Goal: Answer question/provide support

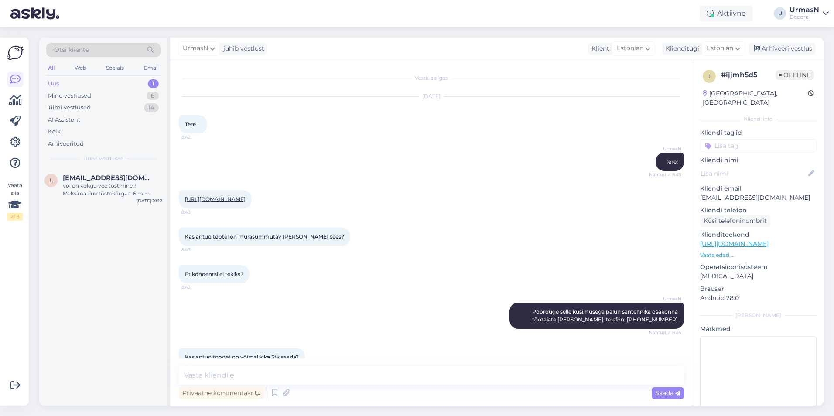
scroll to position [71, 0]
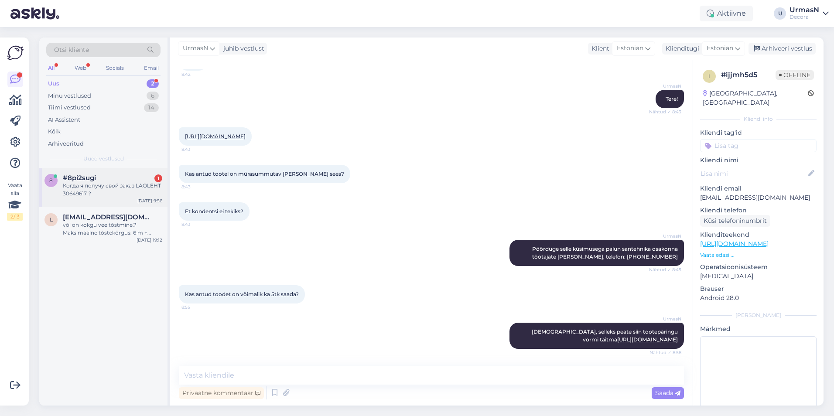
click at [111, 178] on div "#8pi2sugi 1" at bounding box center [112, 178] width 99 height 8
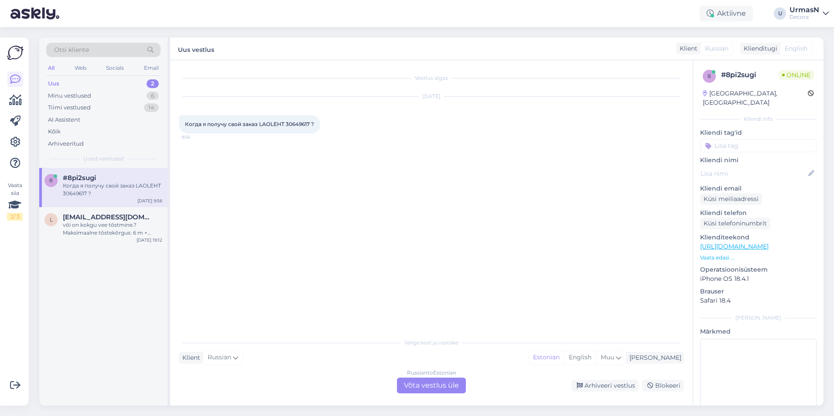
click at [708, 254] on p "Vaata edasi ..." at bounding box center [758, 258] width 117 height 8
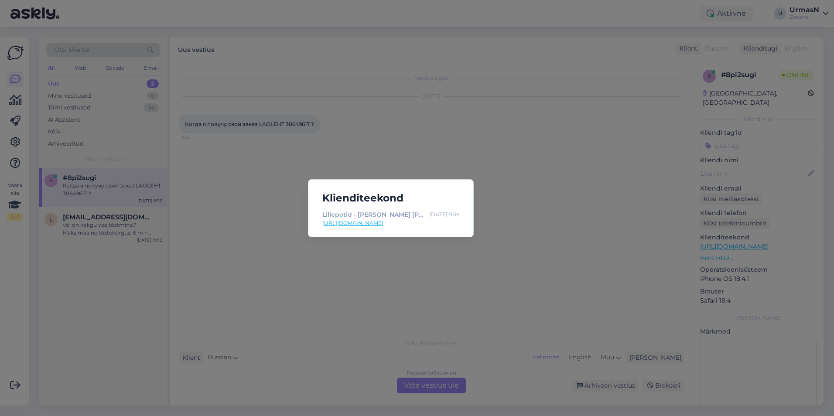
click at [517, 283] on div "Klienditeekond Lillepotid - [PERSON_NAME] [PERSON_NAME] [PERSON_NAME]! | Decora…" at bounding box center [417, 208] width 834 height 416
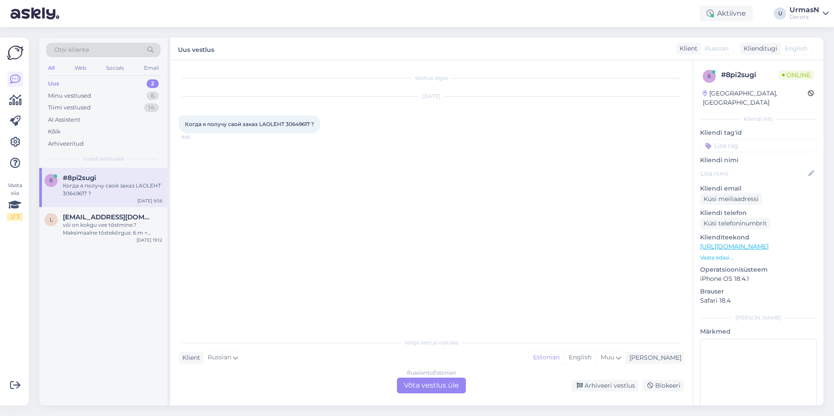
click at [432, 388] on div "Russian to Estonian Võta vestlus üle" at bounding box center [431, 386] width 69 height 16
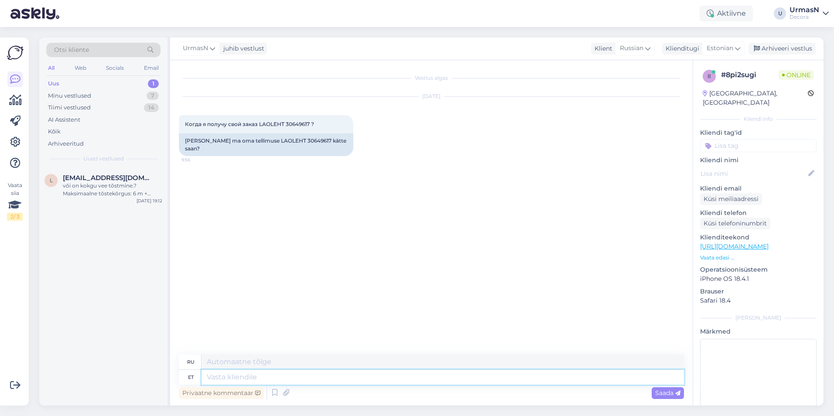
click at [247, 378] on textarea at bounding box center [443, 377] width 483 height 15
type textarea "Tere!"
type textarea "Привет!"
type textarea "Mul"
type textarea "У меня есть"
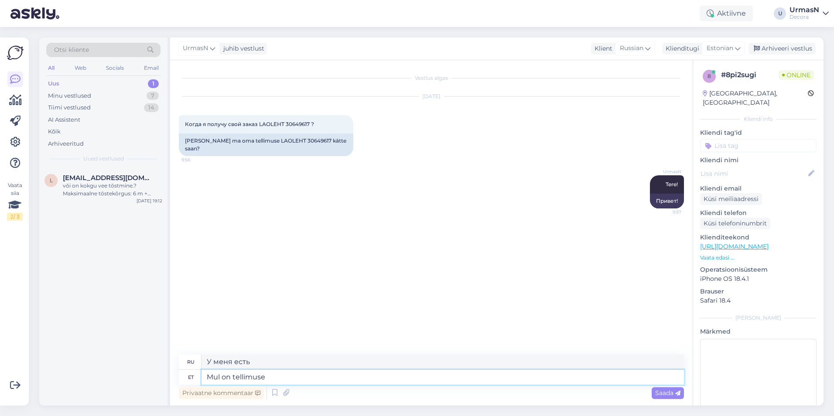
type textarea "Mul on tellimuse"
type textarea "У меня есть заказ."
type textarea "Mul on tellimuse või ar"
type textarea "У меня есть заказ или"
type textarea "Mul on tellimuse või arve"
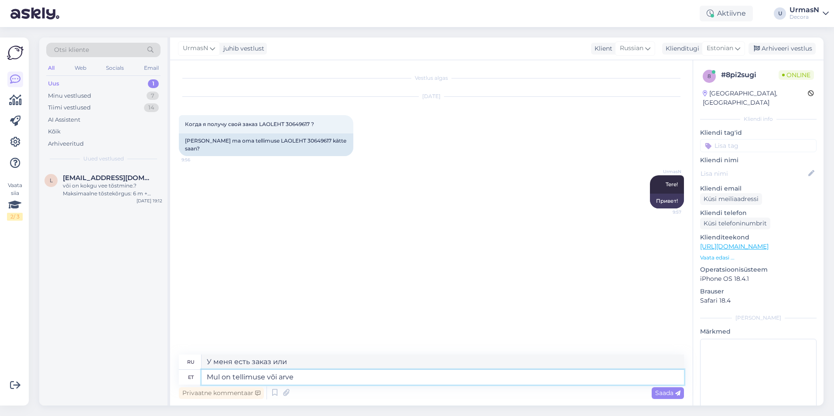
type textarea "У меня есть заказ или счет."
type textarea "Mul on tellimuse või arvenumbrit v"
type textarea "У меня есть номер заказа или счета."
type textarea "Mul on tellimuse või arvenumbrit vaja."
type textarea "Мне нужен номер заказа или счета."
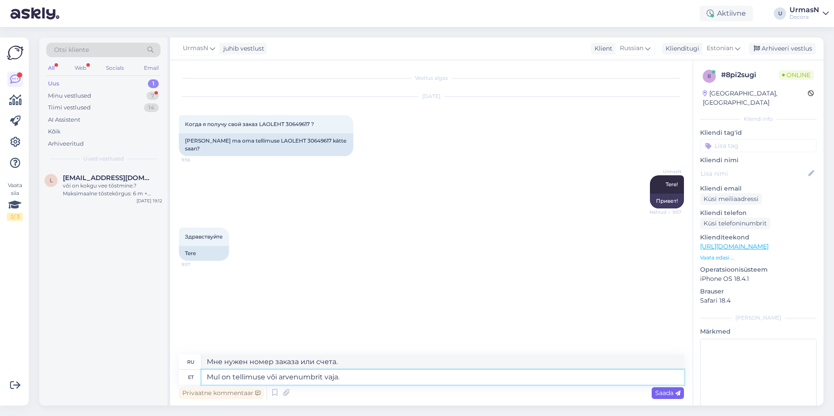
type textarea "Mul on tellimuse või arvenumbrit vaja."
click at [668, 396] on span "Saada" at bounding box center [667, 393] width 25 height 8
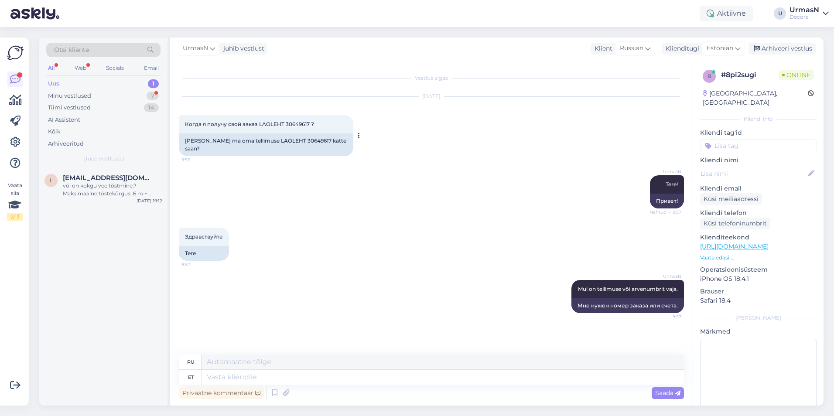
click at [297, 125] on span "Когда я получу свой заказ LAOLEHT 30649617 ?" at bounding box center [249, 124] width 129 height 7
copy span "30649617"
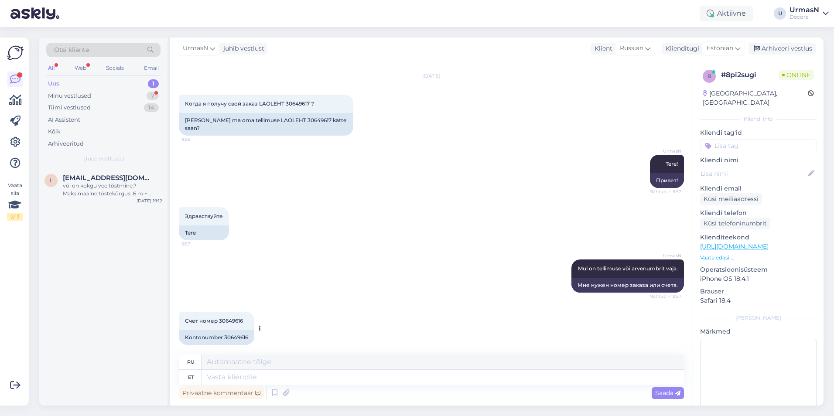
click at [233, 318] on span "Счет номер 30649616" at bounding box center [214, 321] width 58 height 7
copy span "30649616"
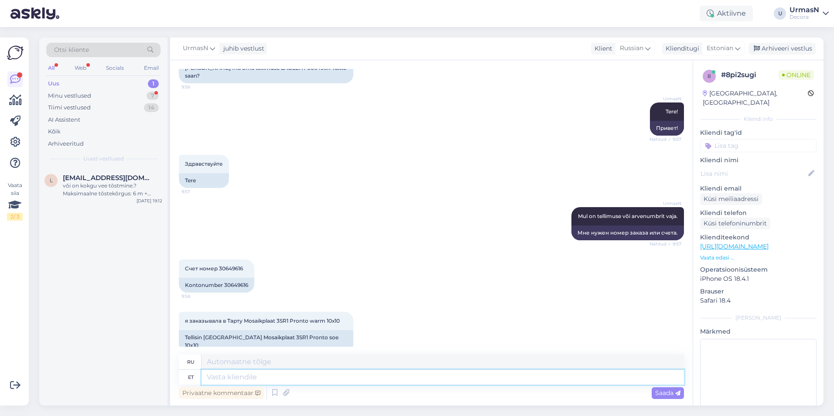
click at [299, 379] on textarea at bounding box center [443, 377] width 483 height 15
click at [723, 254] on p "Vaata edasi ..." at bounding box center [758, 258] width 117 height 8
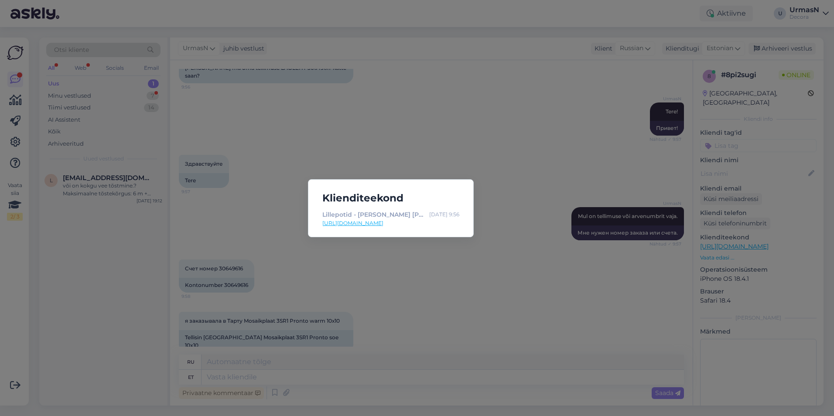
click at [565, 281] on div "Klienditeekond Lillepotid - [PERSON_NAME] [PERSON_NAME] [PERSON_NAME]! | Decora…" at bounding box center [417, 208] width 834 height 416
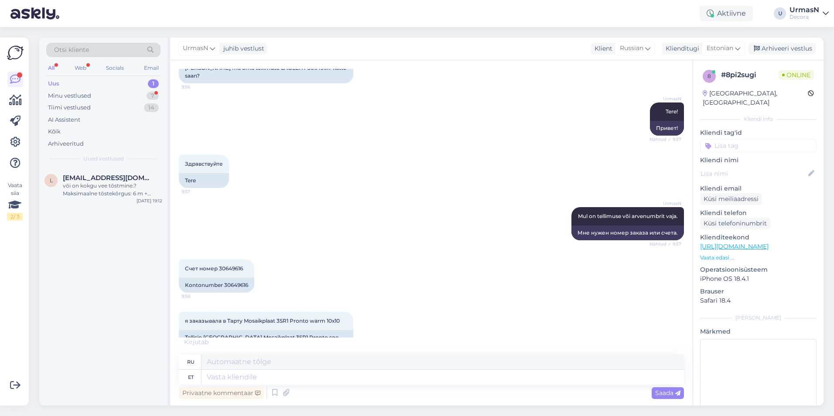
scroll to position [82, 0]
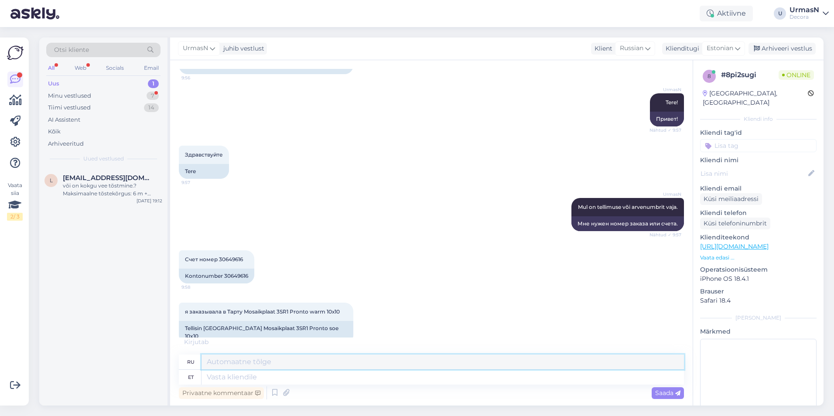
click at [240, 368] on textarea at bounding box center [443, 362] width 483 height 15
click at [234, 374] on textarea at bounding box center [443, 377] width 483 height 15
type textarea "[GEOGRAPHIC_DATA]"
type textarea "Тарту"
type textarea "[GEOGRAPHIC_DATA]"
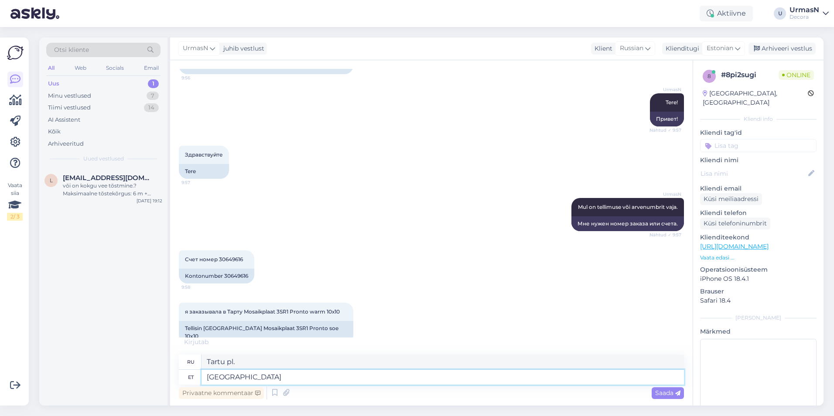
type textarea "Тарту"
type textarea "Tartu Decora"
type textarea "[PERSON_NAME]"
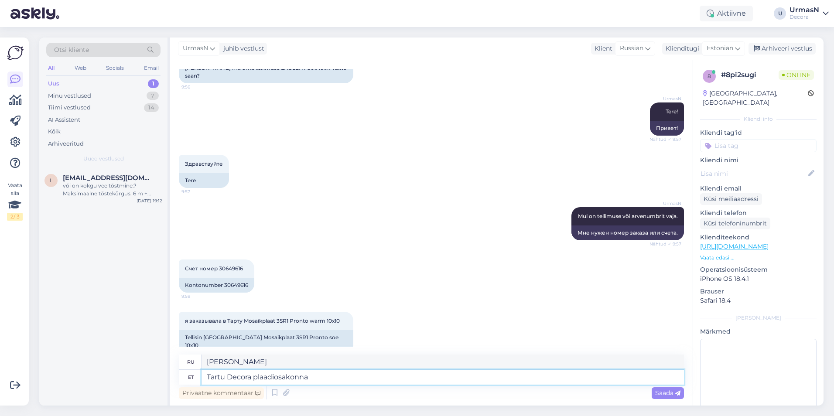
type textarea "Tartu Decora plaadiosakonna"
type textarea "Tartu Decora Tile Department"
type textarea "Tartu Decora plaadiosakonna telefon:"
paste textarea "511 5963"
type textarea "Телефон отдела плитки [GEOGRAPHIC_DATA] Decora:"
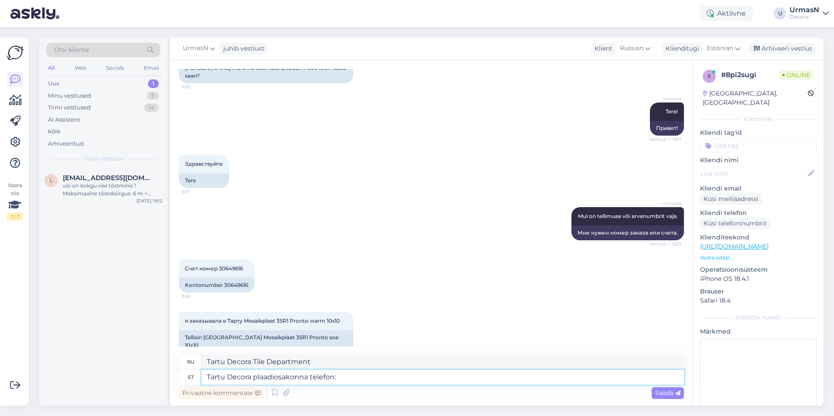
type textarea "Tartu Decora plaadiosakonna telefon: [PHONE_NUMBER]"
type textarea "Телефон отдела записей Tartu Decora: 511 5963"
click at [255, 376] on textarea "Tartu Decora plaadiosakonna telefon: [PHONE_NUMBER]" at bounding box center [443, 377] width 483 height 15
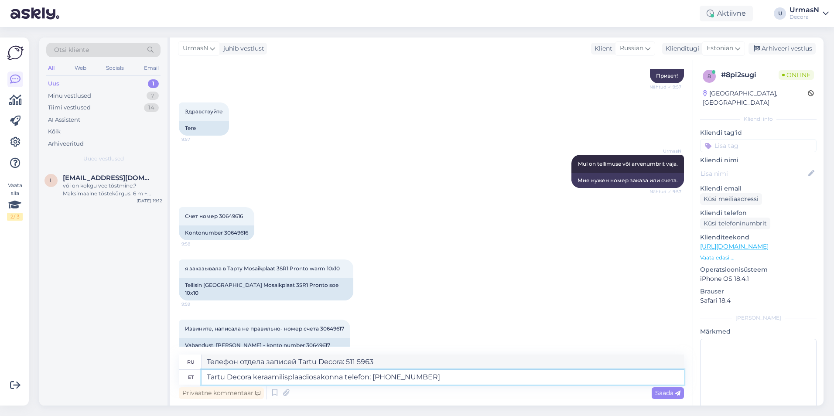
type textarea "Tartu Decora keraamilistplaadiosakonna telefon: [PHONE_NUMBER]"
type textarea "Телефон отдела керамической плитки [GEOGRAPHIC_DATA] Decora: 511 5963"
click at [315, 376] on textarea "Tartu Decora keraamiliste plaadiosakonna telefon: [PHONE_NUMBER]" at bounding box center [443, 377] width 483 height 15
drag, startPoint x: 254, startPoint y: 377, endPoint x: 298, endPoint y: 377, distance: 43.6
click at [298, 377] on textarea "Tartu Decora keraamiliste plaatide osakonna telefon: [PHONE_NUMBER]" at bounding box center [443, 377] width 483 height 15
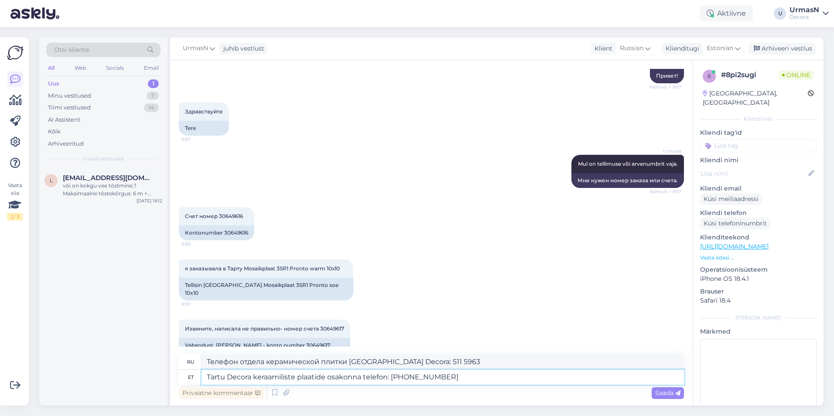
type textarea "Tartu Decora plaatide osakonna telefon: [PHONE_NUMBER]"
type textarea "Телефон отдела плитки [GEOGRAPHIC_DATA] Decora: 511 5963"
type textarea "Tartu Decora osakonna telefon: [PHONE_NUMBER]"
type textarea "Телефон отдела Tartu Decora: 511 5963."
type textarea "Tartu Decora vastava osakonna telefon: [PHONE_NUMBER]"
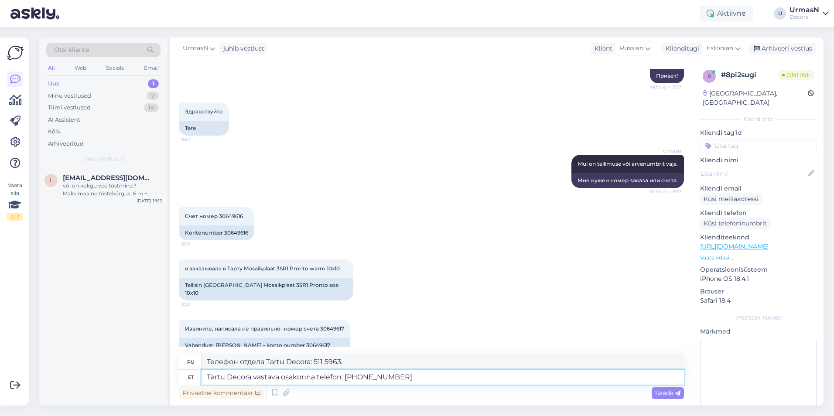
type textarea "Телефон соответствующего отдела Tartu Decora: 511 5963"
type textarea "Tartu Decora vastava osakonna telefon: [PHONE_NUMBER]"
click at [663, 391] on span "Saada" at bounding box center [667, 393] width 25 height 8
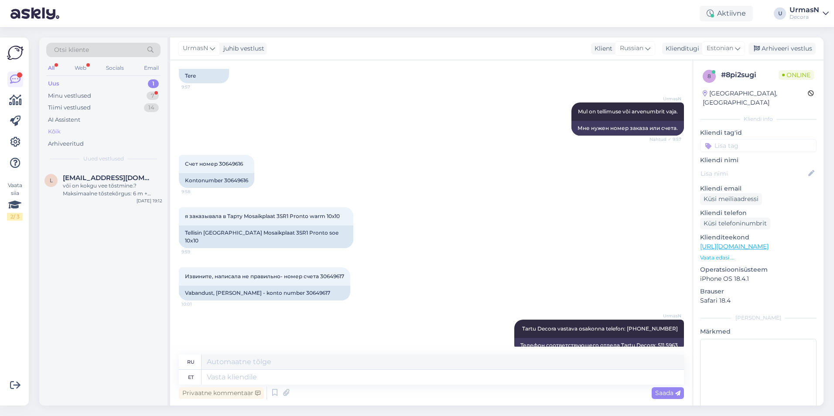
scroll to position [230, 0]
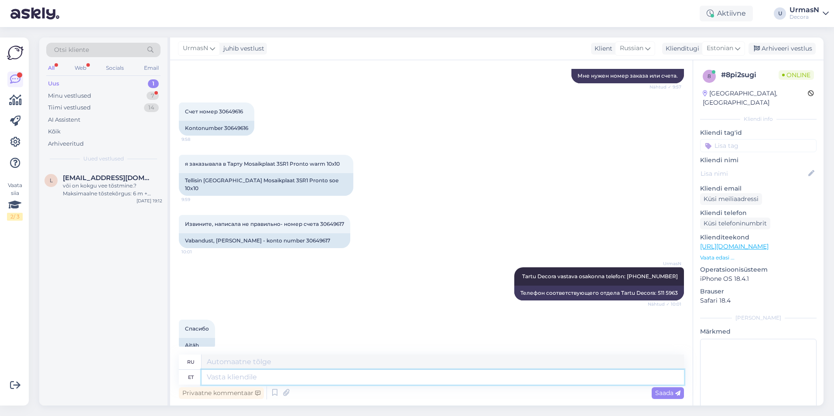
click at [251, 379] on textarea at bounding box center [443, 377] width 483 height 15
click at [86, 98] on div "Minu vestlused" at bounding box center [69, 96] width 43 height 9
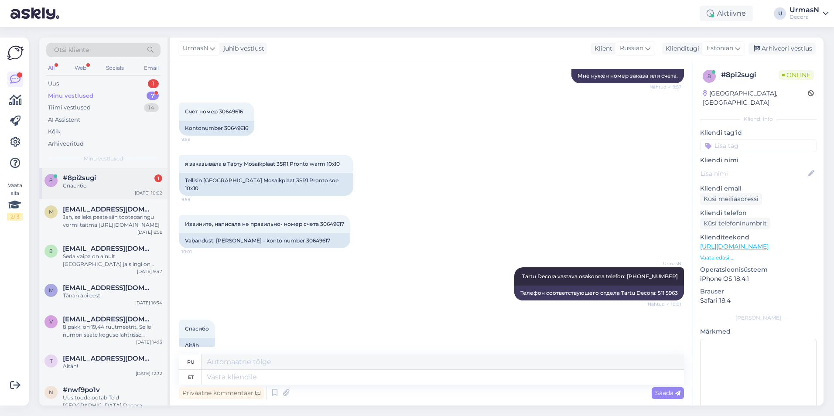
click at [94, 186] on div "Спасибо" at bounding box center [112, 186] width 99 height 8
click at [233, 378] on textarea at bounding box center [443, 377] width 483 height 15
type textarea "Head"
type textarea "Хороший"
type textarea "Head päeva"
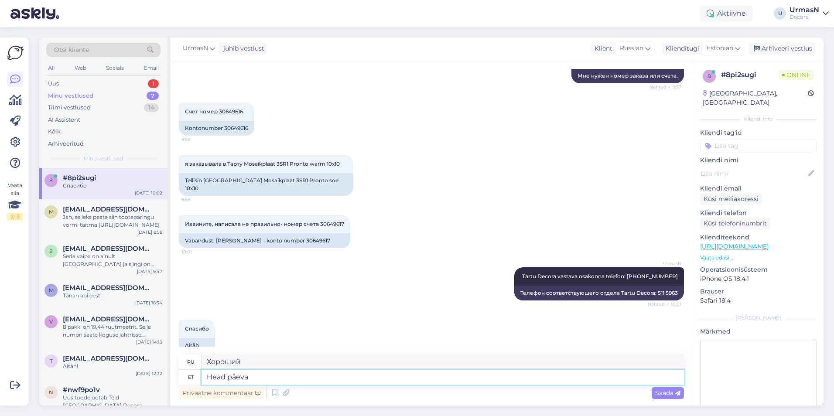
type textarea "Хорошего дня"
type textarea "Head päeva!"
type textarea "Добрый день!"
drag, startPoint x: 252, startPoint y: 377, endPoint x: 179, endPoint y: 367, distance: 73.6
click at [179, 367] on div "ru Добрый день! et Head päeva!" at bounding box center [431, 370] width 505 height 30
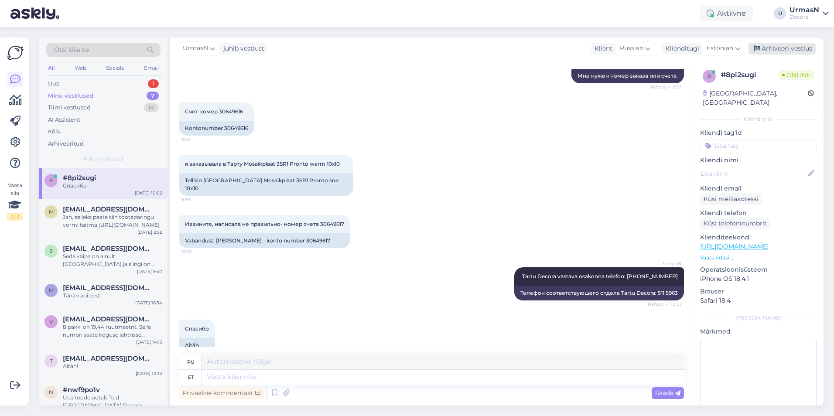
click at [795, 48] on div "Arhiveeri vestlus" at bounding box center [782, 49] width 67 height 12
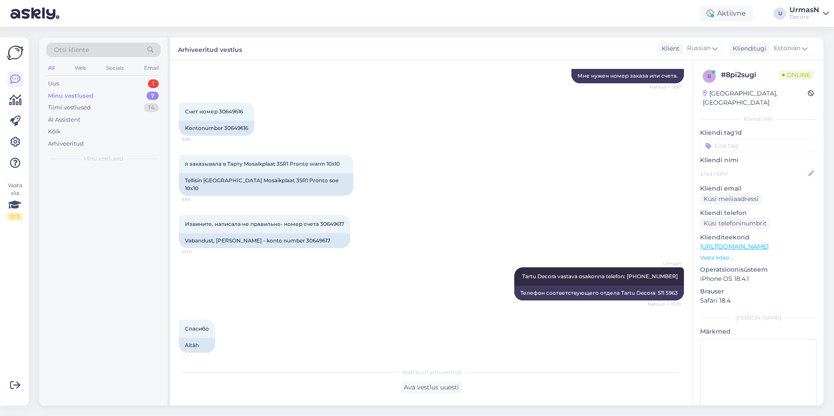
scroll to position [221, 0]
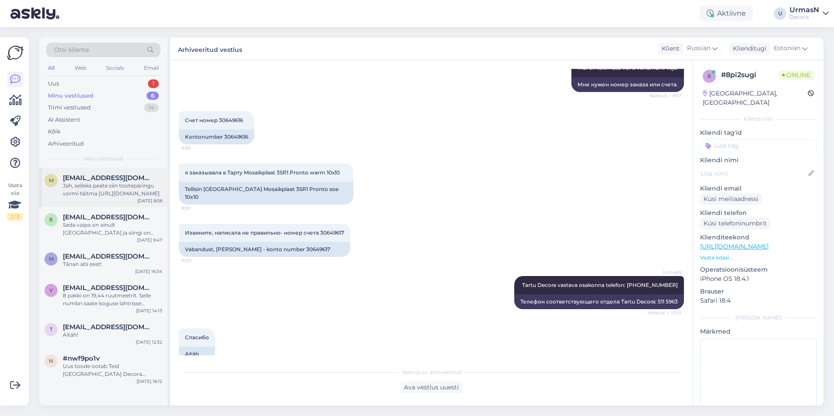
click at [95, 180] on span "[EMAIL_ADDRESS][DOMAIN_NAME]" at bounding box center [108, 178] width 91 height 8
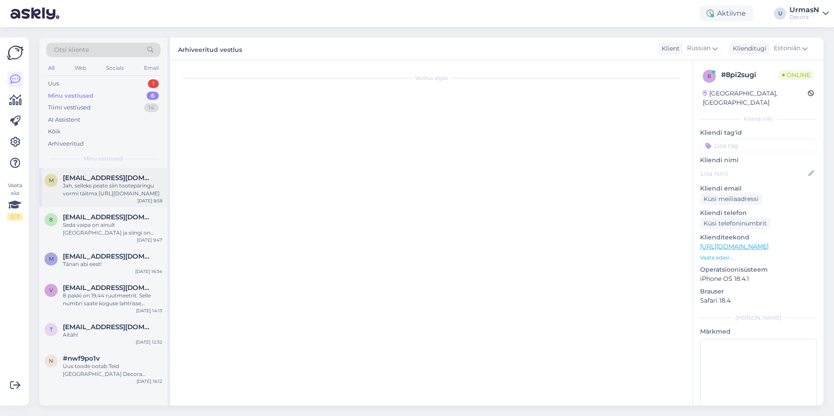
scroll to position [71, 0]
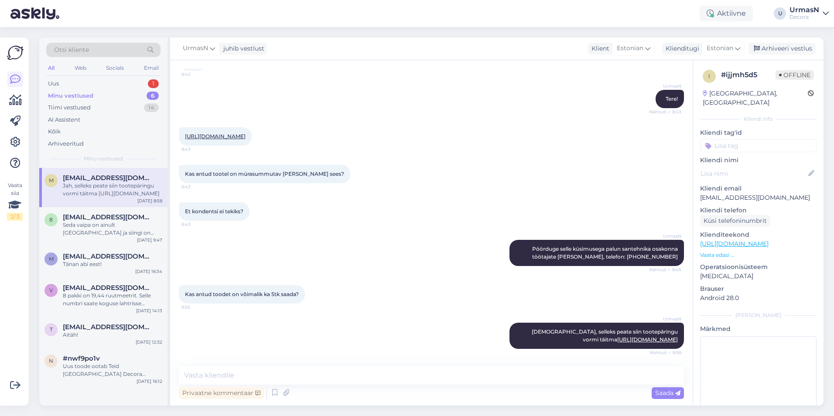
click at [82, 92] on div "Minu vestlused" at bounding box center [70, 96] width 45 height 9
click at [62, 81] on div "Uus 1" at bounding box center [103, 84] width 114 height 12
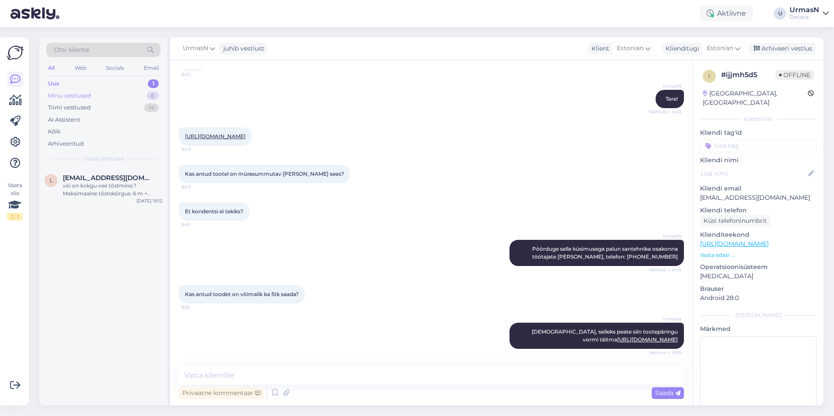
click at [93, 93] on div "Minu vestlused 6" at bounding box center [103, 96] width 114 height 12
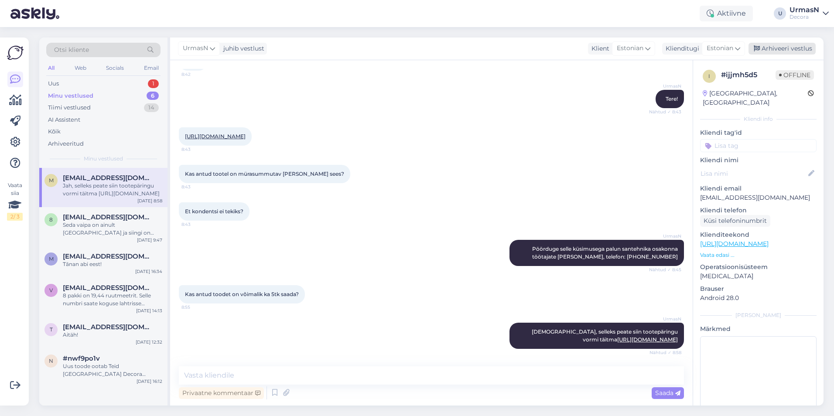
click at [789, 49] on div "Arhiveeri vestlus" at bounding box center [782, 49] width 67 height 12
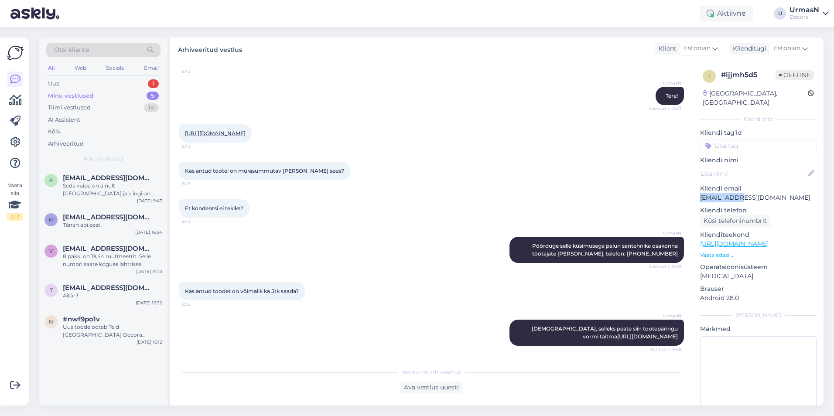
drag, startPoint x: 743, startPoint y: 186, endPoint x: 698, endPoint y: 188, distance: 44.5
click at [698, 188] on div "i # ijjmh5d5 Offline [GEOGRAPHIC_DATA], [GEOGRAPHIC_DATA] Kliendi info Kliendi …" at bounding box center [758, 244] width 130 height 368
copy p "marthahndor"
click at [67, 86] on div "Uus 1" at bounding box center [103, 84] width 114 height 12
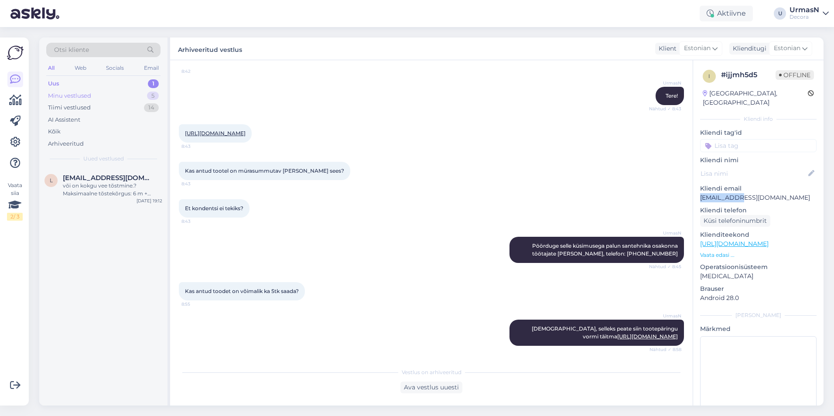
click at [78, 96] on div "Minu vestlused" at bounding box center [69, 96] width 43 height 9
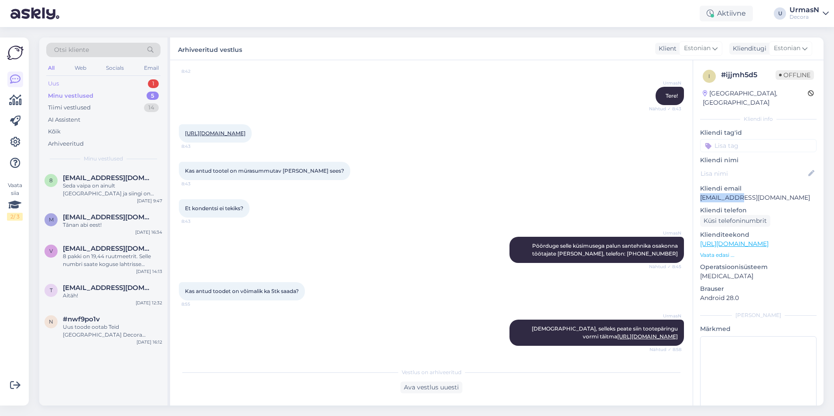
click at [67, 83] on div "Uus 1" at bounding box center [103, 84] width 114 height 12
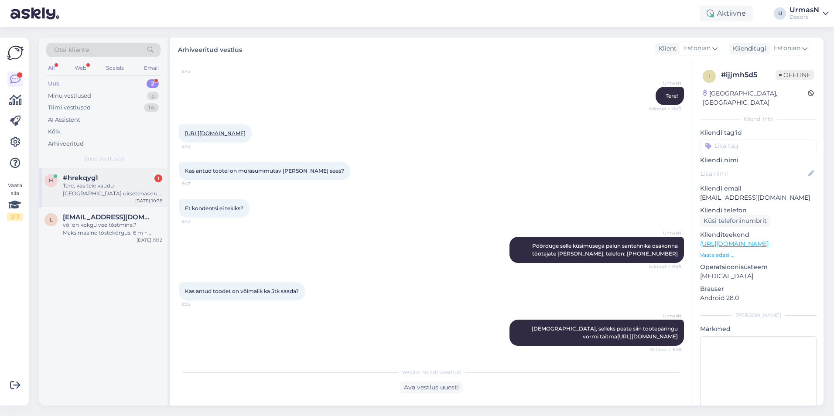
click at [71, 178] on span "#hrekqyg1" at bounding box center [80, 178] width 35 height 8
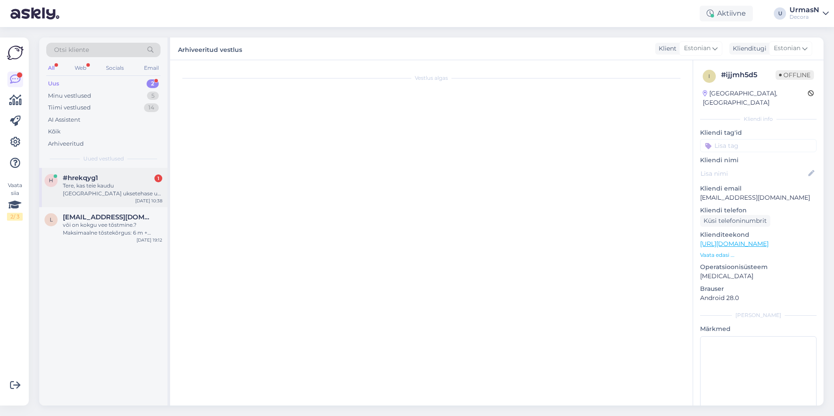
scroll to position [0, 0]
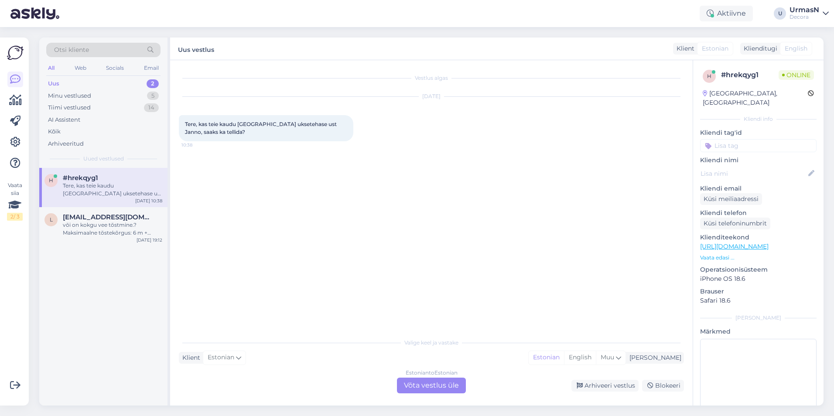
click at [449, 384] on div "Estonian to Estonian Võta vestlus üle" at bounding box center [431, 386] width 69 height 16
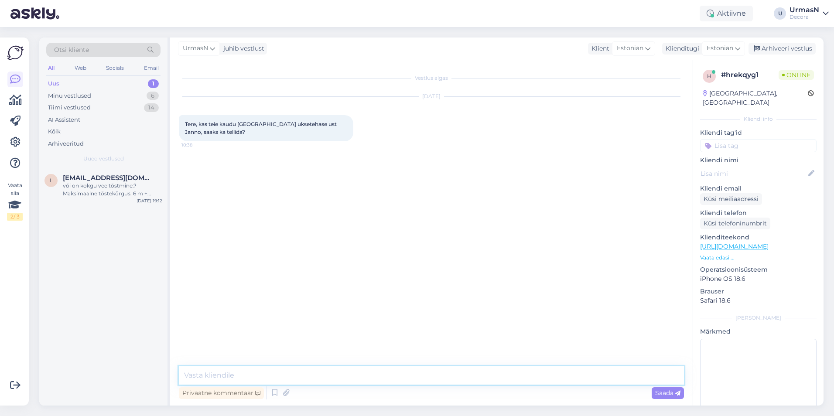
click at [220, 374] on textarea at bounding box center [431, 376] width 505 height 18
type textarea "Tere!"
click at [729, 254] on p "Vaata edasi ..." at bounding box center [758, 258] width 117 height 8
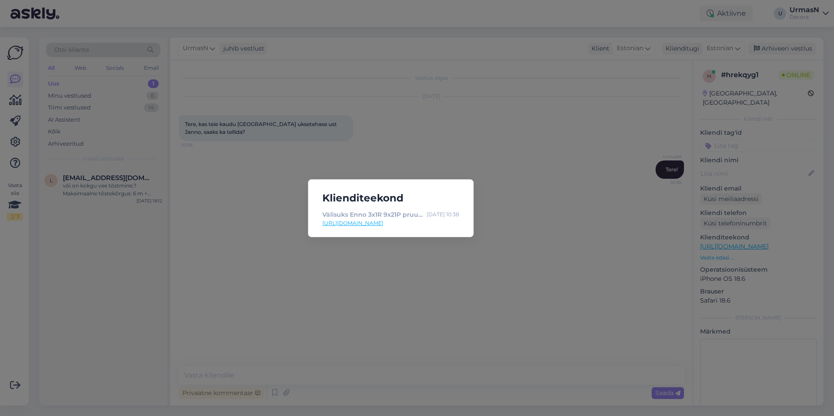
click at [339, 42] on div "Klienditeekond Välisuks Enno 3x1R 9x21P pruun 4743324208597 | Decora [DATE] 10:…" at bounding box center [417, 208] width 834 height 416
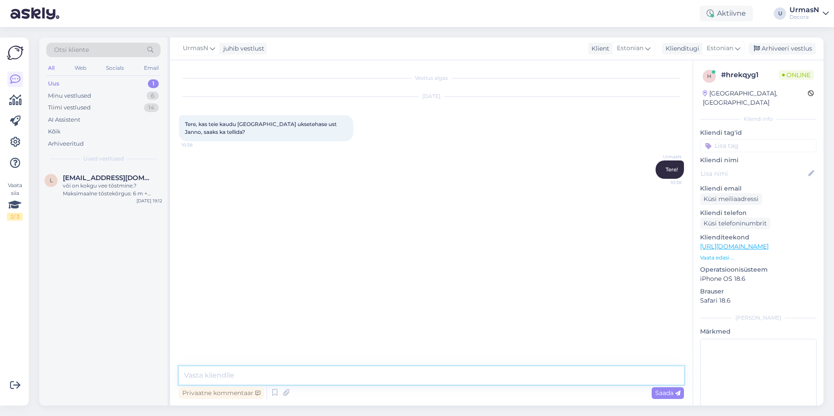
click at [232, 367] on textarea at bounding box center [431, 376] width 505 height 18
paste textarea "5382 9119 [EMAIL_ADDRESS][DOMAIN_NAME]"
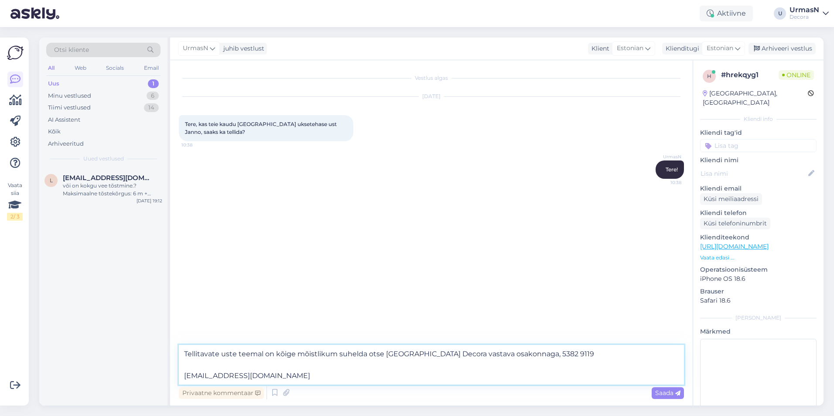
click at [513, 353] on textarea "Tellitavate uste teemal on kõige mõistlikum suhelda otse [GEOGRAPHIC_DATA] Deco…" at bounding box center [431, 365] width 505 height 40
click at [600, 351] on textarea "Tellitavate uste teemal on kõige mõistlikum suhelda otse [GEOGRAPHIC_DATA] Deco…" at bounding box center [431, 365] width 505 height 40
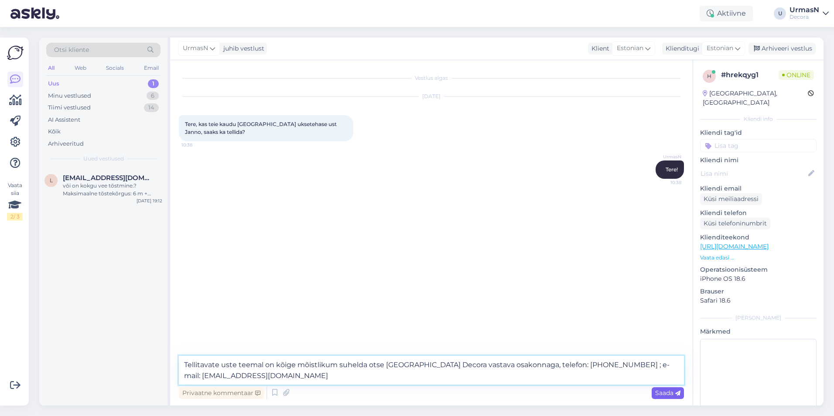
type textarea "Tellitavate uste teemal on kõige mõistlikum suhelda otse [GEOGRAPHIC_DATA] Deco…"
click at [663, 389] on div "Saada" at bounding box center [668, 393] width 32 height 12
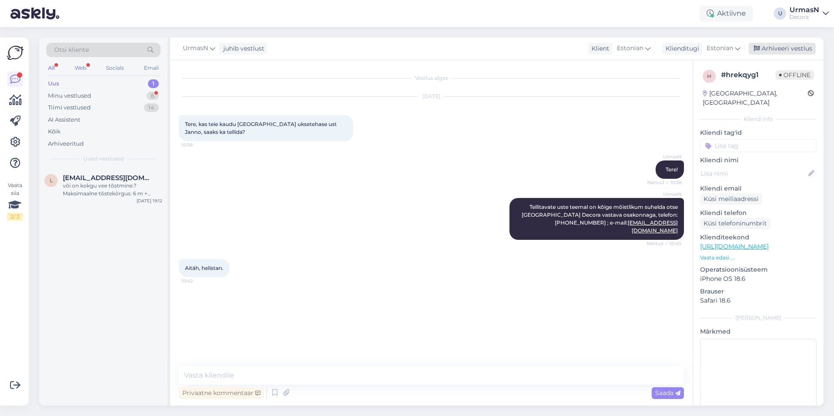
click at [775, 45] on div "Arhiveeri vestlus" at bounding box center [782, 49] width 67 height 12
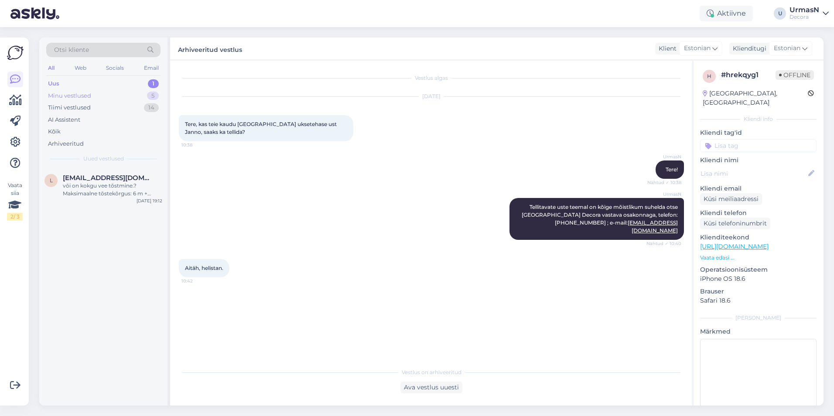
click at [83, 92] on div "Minu vestlused" at bounding box center [69, 96] width 43 height 9
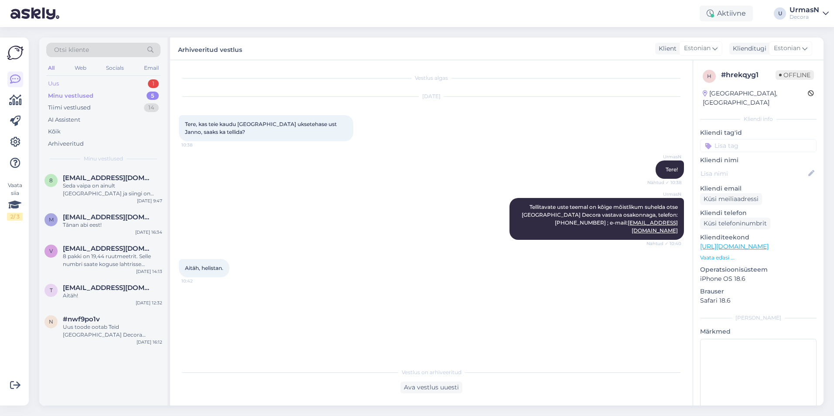
click at [72, 83] on div "Uus 1" at bounding box center [103, 84] width 114 height 12
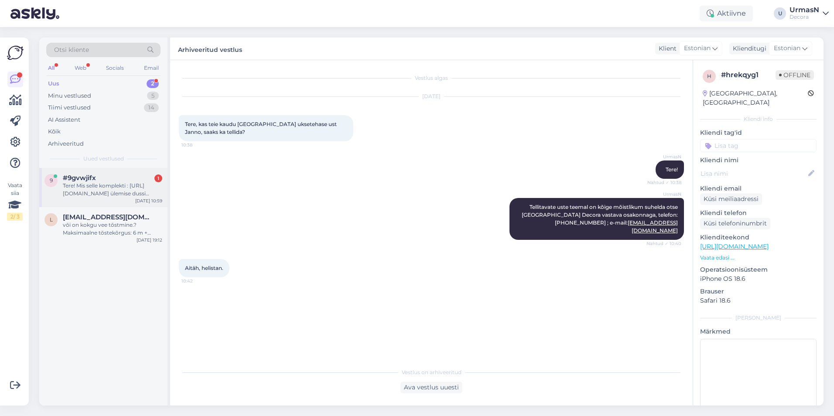
click at [86, 190] on div "Tere! Mis selle komplekti : [URL][DOMAIN_NAME] ülemise dussi otsiku ja toru vah…" at bounding box center [112, 190] width 99 height 16
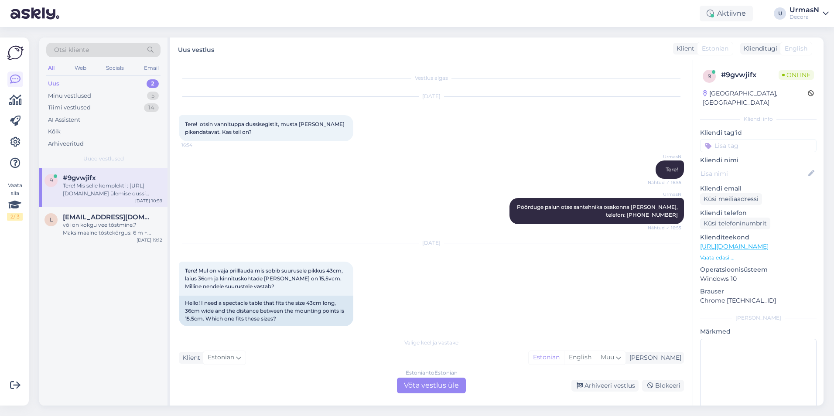
scroll to position [635, 0]
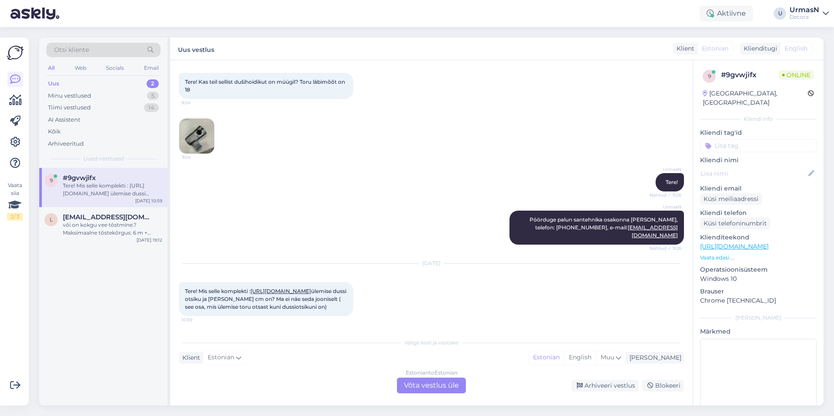
click at [445, 384] on div "Estonian to Estonian Võta vestlus üle" at bounding box center [431, 386] width 69 height 16
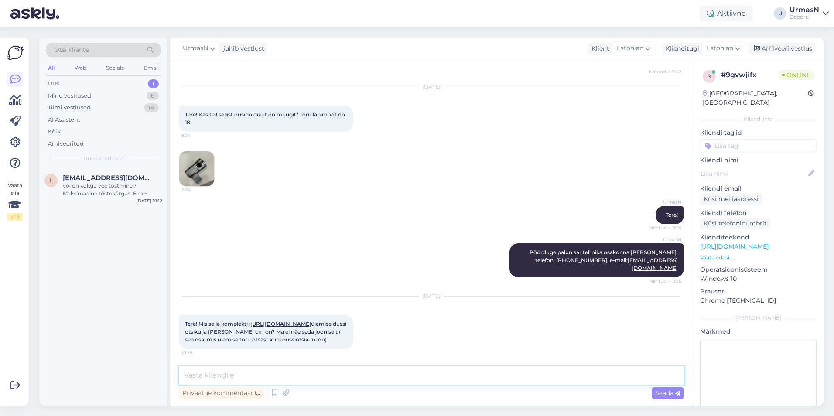
click at [213, 374] on textarea at bounding box center [431, 376] width 505 height 18
type textarea "Tere!"
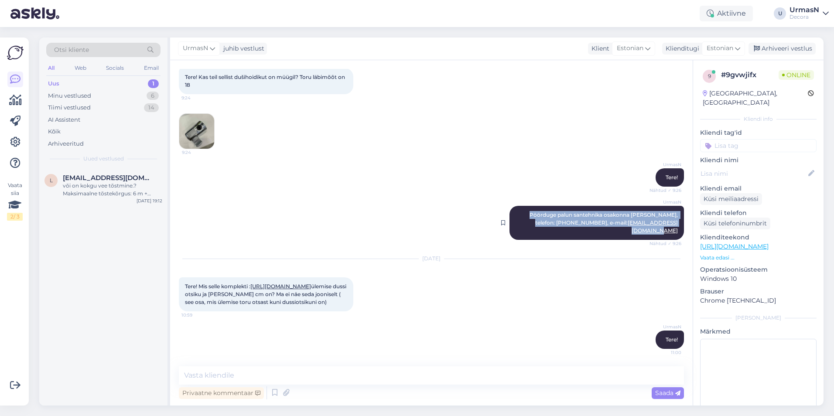
drag, startPoint x: 517, startPoint y: 206, endPoint x: 674, endPoint y: 216, distance: 156.9
click at [674, 216] on div "UrmasN Pöörduge palun santehnika osakonna [PERSON_NAME], telefon: [PHONE_NUMBER…" at bounding box center [597, 223] width 175 height 34
copy span "Pöörduge palun santehnika osakonna [PERSON_NAME], telefon: [PHONE_NUMBER], e-ma…"
click at [239, 373] on textarea at bounding box center [431, 376] width 505 height 18
click at [226, 373] on textarea at bounding box center [431, 376] width 505 height 18
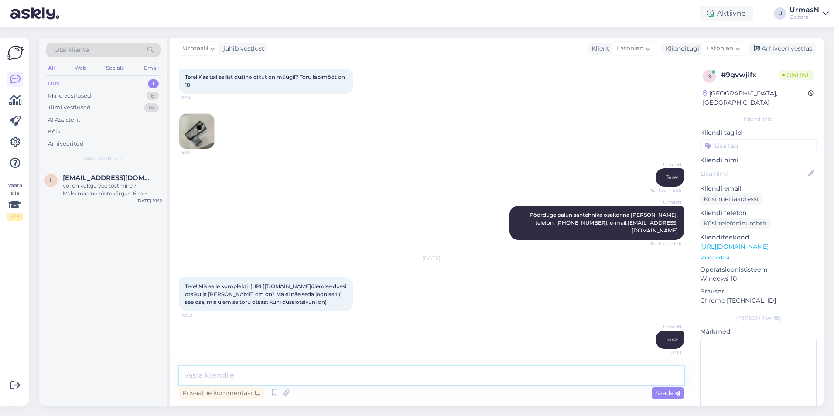
paste textarea "Pöörduge palun santehnika osakonna [PERSON_NAME], telefon: [PHONE_NUMBER], e-ma…"
click at [246, 375] on textarea "Pöörduge palun santehnika osakonna [PERSON_NAME], telefon: [PHONE_NUMBER], e-ma…" at bounding box center [431, 376] width 505 height 18
click at [243, 375] on textarea "Pöörduge palun santehnika osakonna [PERSON_NAME], telefon: [PHONE_NUMBER], e-ma…" at bounding box center [431, 376] width 505 height 18
click at [557, 374] on textarea "Pöörduge palun otse santehnika osakonna [PERSON_NAME], telefon: [PHONE_NUMBER],…" at bounding box center [431, 376] width 505 height 18
type textarea "Pöörduge palun otse santehnika osakonna [PERSON_NAME], telefon: [PHONE_NUMBER],…"
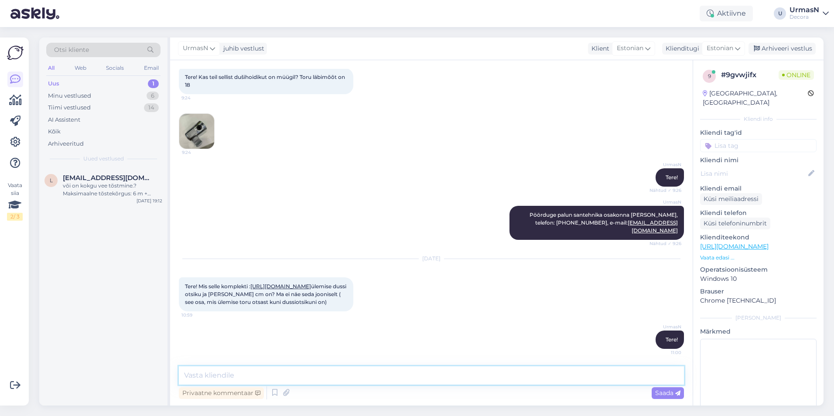
scroll to position [693, 0]
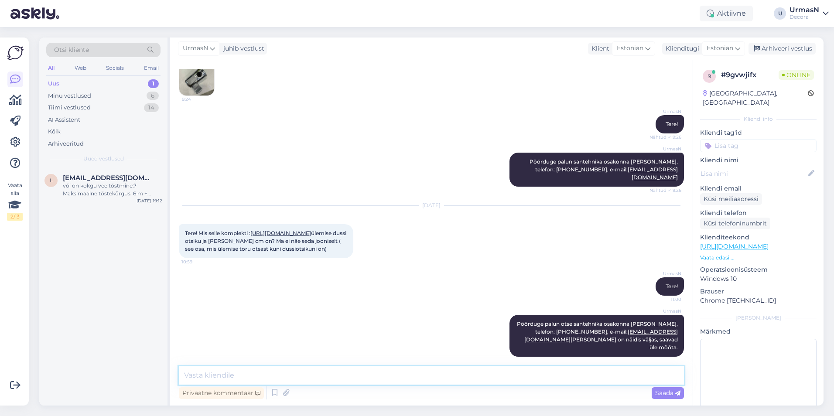
click at [235, 374] on textarea at bounding box center [431, 376] width 505 height 18
type textarea "Aga jooniselt tundub, et võiks 14cm olla."
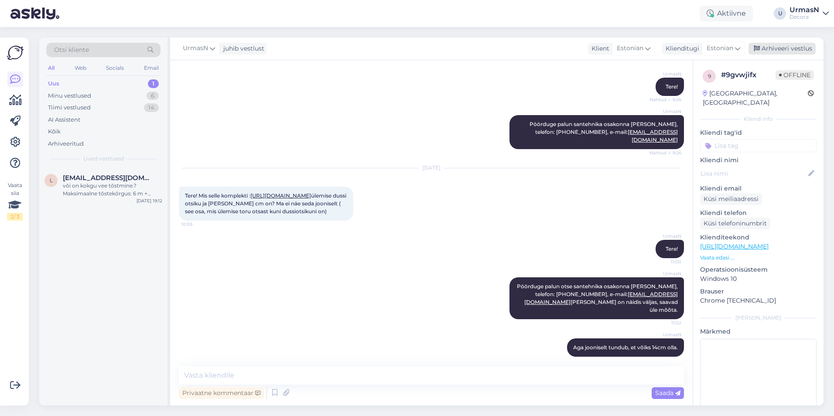
click at [805, 52] on div "Arhiveeri vestlus" at bounding box center [782, 49] width 67 height 12
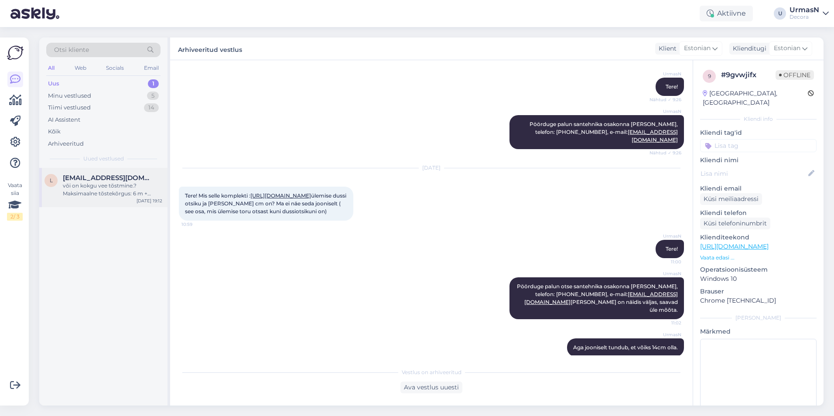
click at [116, 186] on div "või on kokgu vee tõstmine.?Maksimaalne tõstekõrgus: 6 m + Maksimaalne uputussüg…" at bounding box center [112, 190] width 99 height 16
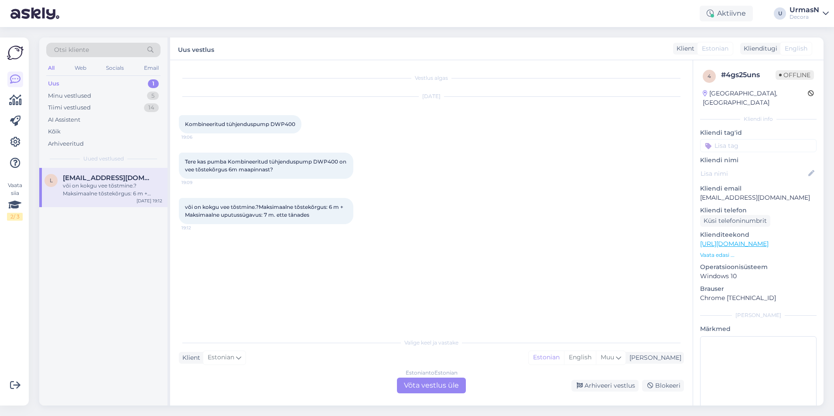
click at [716, 251] on p "Vaata edasi ..." at bounding box center [758, 255] width 117 height 8
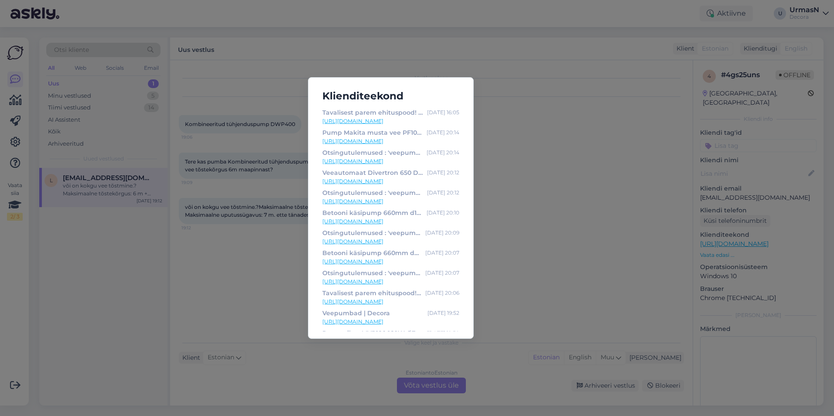
click at [523, 167] on div "Klienditeekond Tavalisest parem ehituspood! | Decora [DATE] 16:05 [URL][DOMAIN_…" at bounding box center [417, 208] width 834 height 416
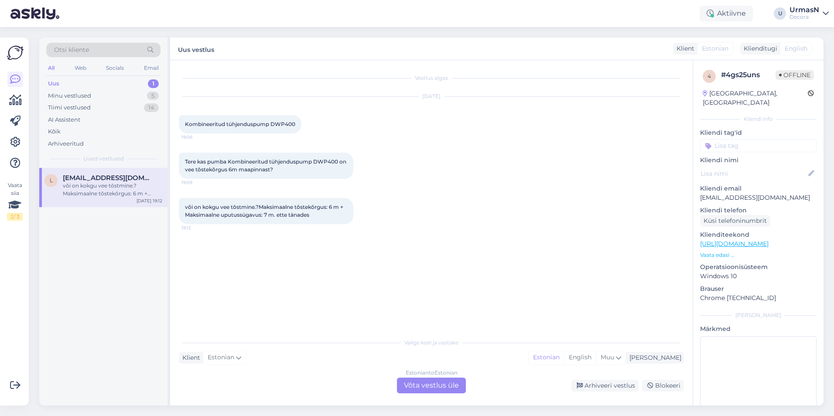
click at [712, 251] on p "Vaata edasi ..." at bounding box center [758, 255] width 117 height 8
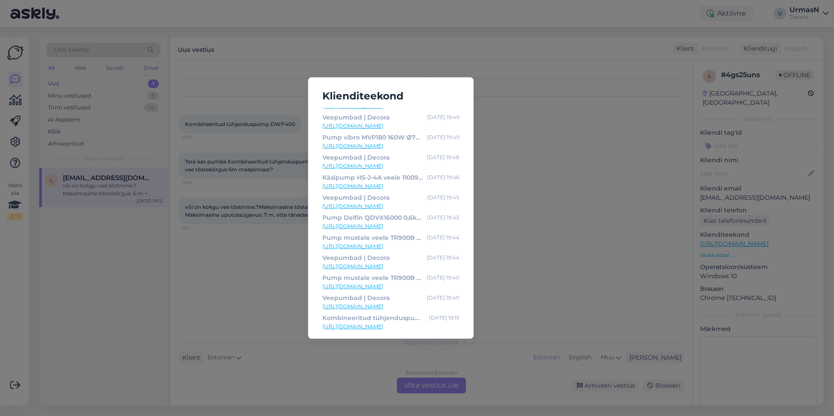
scroll to position [278, 0]
click at [530, 242] on div "Klienditeekond Tavalisest parem ehituspood! | Decora [DATE] 16:05 [URL][DOMAIN_…" at bounding box center [417, 208] width 834 height 416
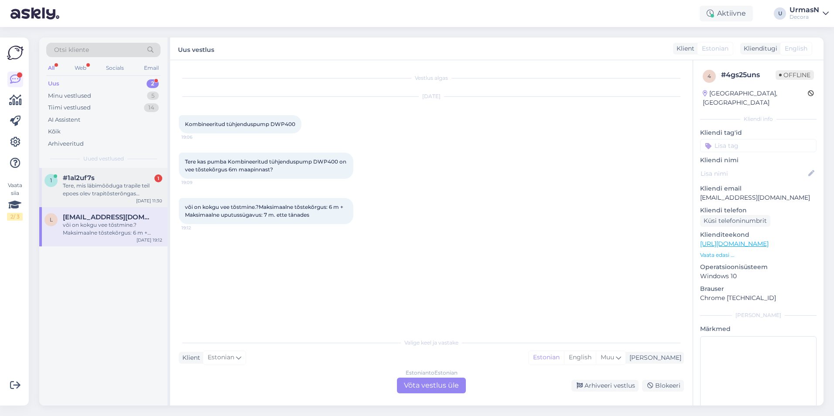
click at [117, 182] on div "Tere, mis läbimõõduga trapile teil epoes olev trapitõsterõngas [PERSON_NAME] so…" at bounding box center [112, 190] width 99 height 16
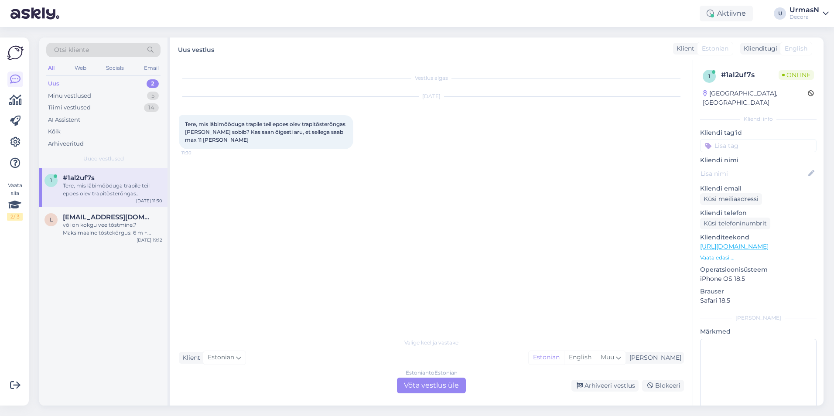
click at [425, 381] on div "Estonian to Estonian Võta vestlus üle" at bounding box center [431, 386] width 69 height 16
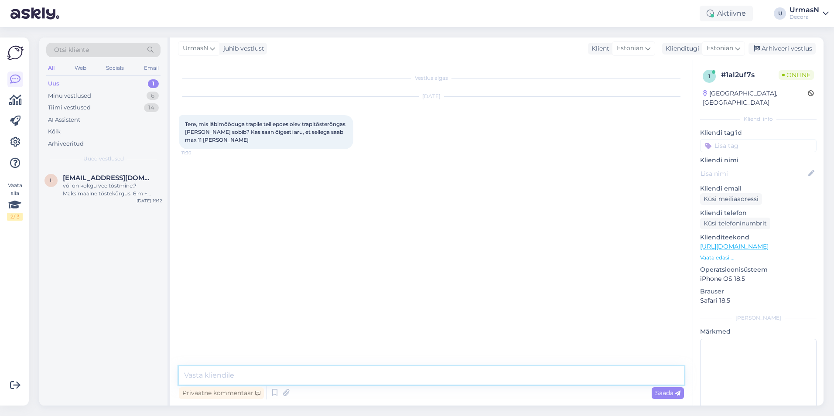
click at [208, 376] on textarea at bounding box center [431, 376] width 505 height 18
type textarea "Tere!"
type textarea "Läbimõõt 21cm, kõrgus 11cm"
click at [656, 394] on span "Saada" at bounding box center [667, 393] width 25 height 8
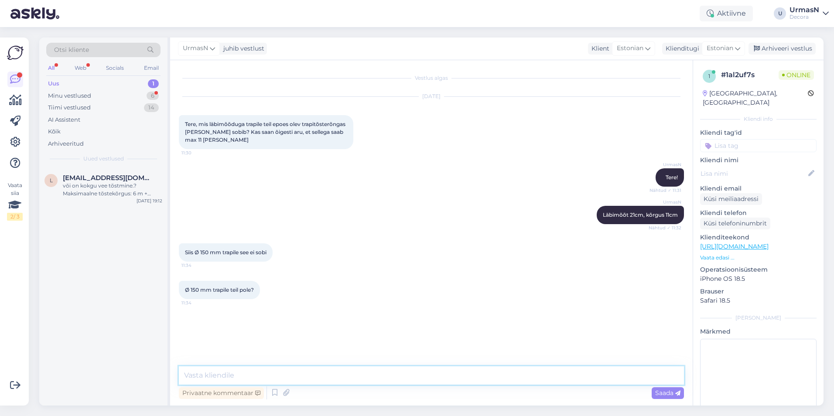
click at [236, 377] on textarea at bounding box center [431, 376] width 505 height 18
drag, startPoint x: 222, startPoint y: 374, endPoint x: 178, endPoint y: 374, distance: 43.6
click at [178, 374] on div "Vestlus algas [DATE] Tere, mis läbimõõduga trapile teil epoes olev trapitõsterõ…" at bounding box center [431, 233] width 523 height 346
paste textarea "[URL][DOMAIN_NAME][PERSON_NAME]"
type textarea "[URL][DOMAIN_NAME][PERSON_NAME] Selline on ka valikus."
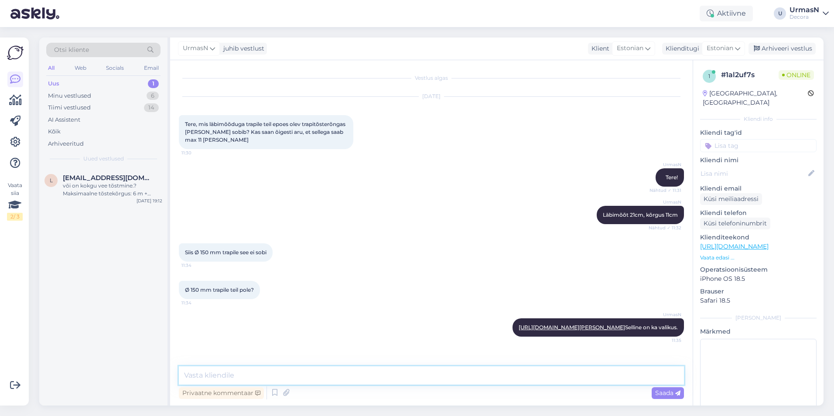
scroll to position [3, 0]
paste textarea "5307 1288"
type textarea "Pöörduge palun santehnika osakonna [PERSON_NAME], sealsed töötajad oskavad öeld…"
click at [667, 398] on div "Saada" at bounding box center [668, 393] width 32 height 12
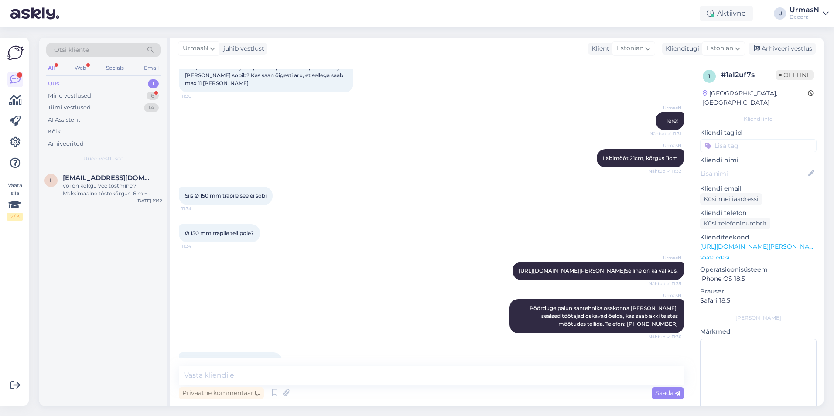
scroll to position [94, 0]
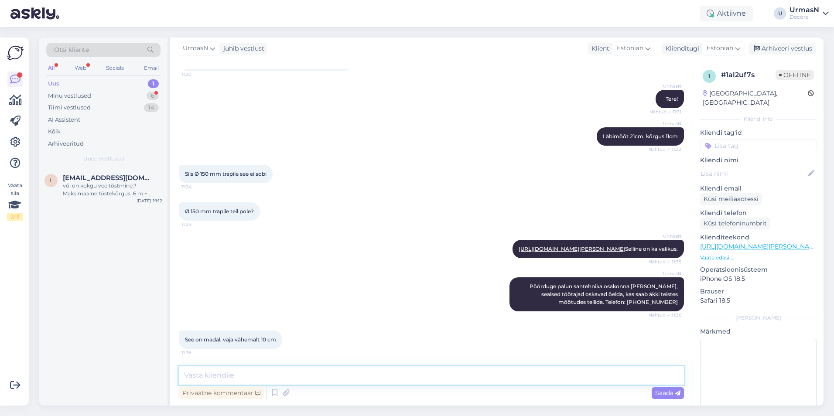
click at [246, 379] on textarea at bounding box center [431, 376] width 505 height 18
click at [122, 93] on div "Minu vestlused 6" at bounding box center [103, 96] width 114 height 12
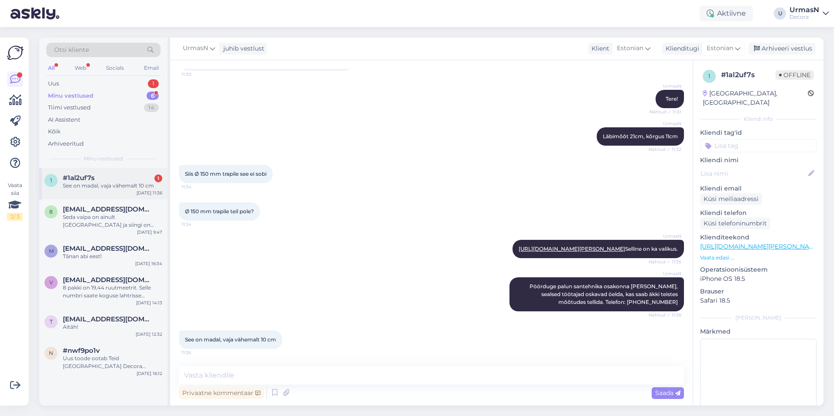
click at [108, 185] on div "See on madal, vaja vähemalt 10 cm" at bounding box center [112, 186] width 99 height 8
click at [780, 49] on div "Arhiveeri vestlus" at bounding box center [782, 49] width 67 height 12
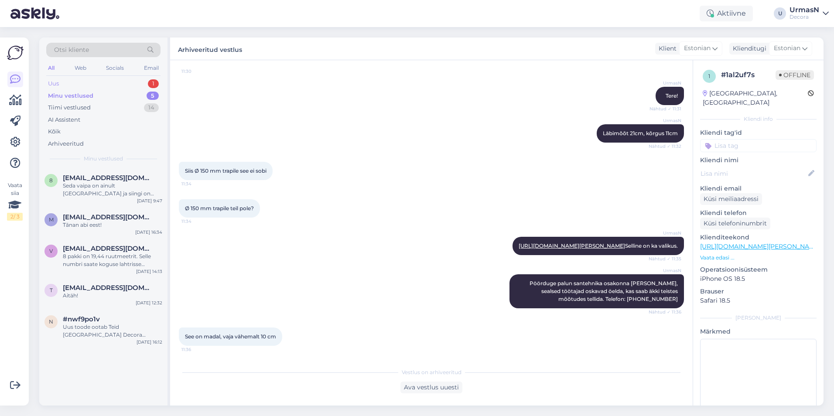
click at [65, 81] on div "Uus 1" at bounding box center [103, 84] width 114 height 12
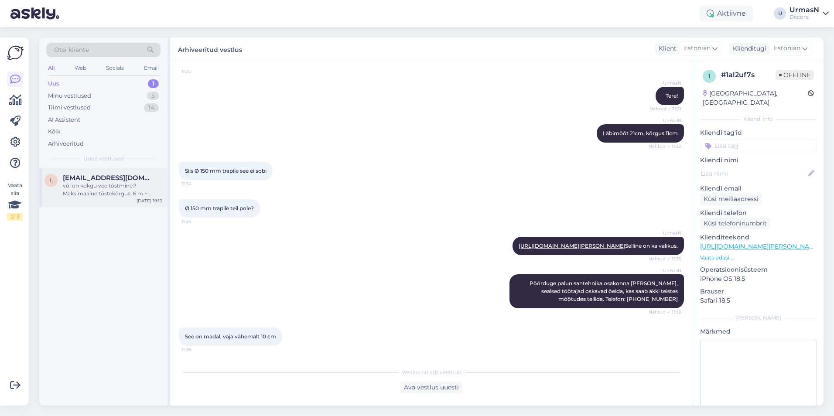
click at [76, 176] on span "[EMAIL_ADDRESS][DOMAIN_NAME]" at bounding box center [108, 178] width 91 height 8
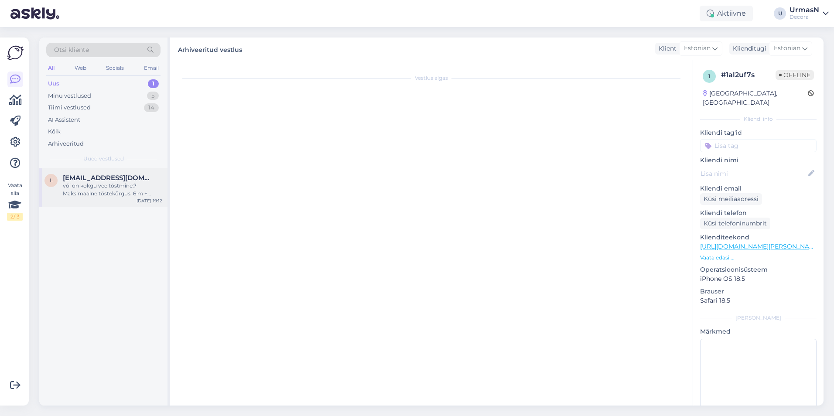
scroll to position [0, 0]
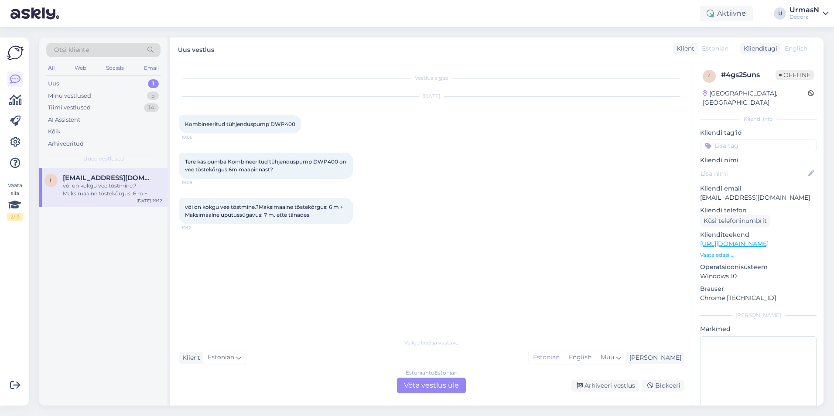
click at [429, 387] on div "Estonian to Estonian Võta vestlus üle" at bounding box center [431, 386] width 69 height 16
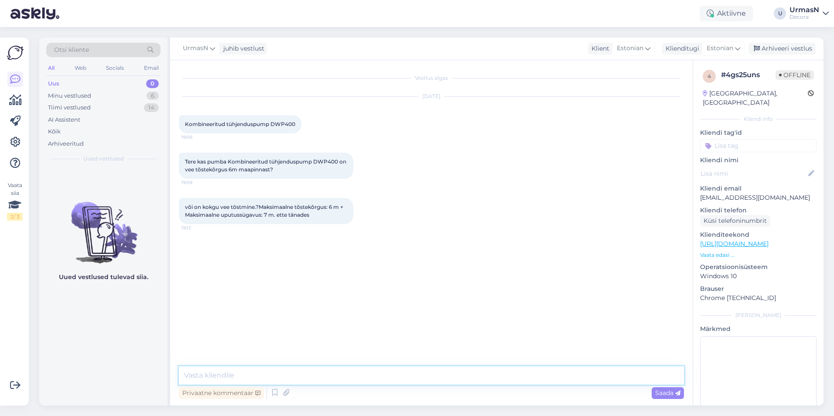
click at [214, 373] on textarea at bounding box center [431, 376] width 505 height 18
type textarea "Tere! Jah, see pump suudab vee liigutada 7m sügavuselt 6m kõrgusele, ehk kokku …"
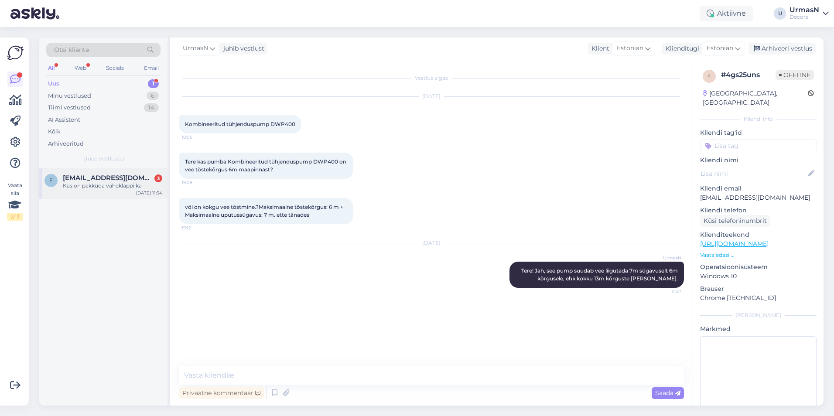
click at [94, 188] on div "Kas on pakkuda vaheklappi ka" at bounding box center [112, 186] width 99 height 8
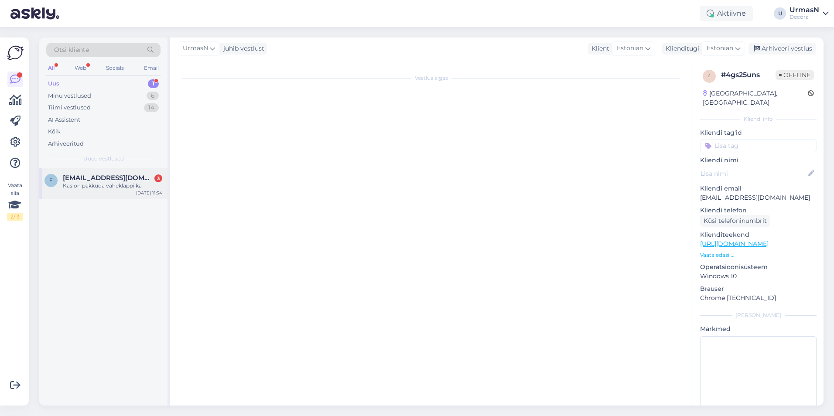
scroll to position [240, 0]
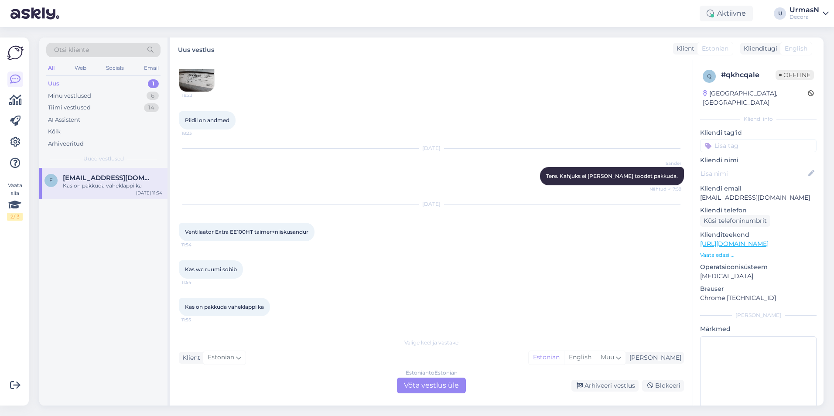
click at [429, 385] on div "Estonian to Estonian Võta vestlus üle" at bounding box center [431, 386] width 69 height 16
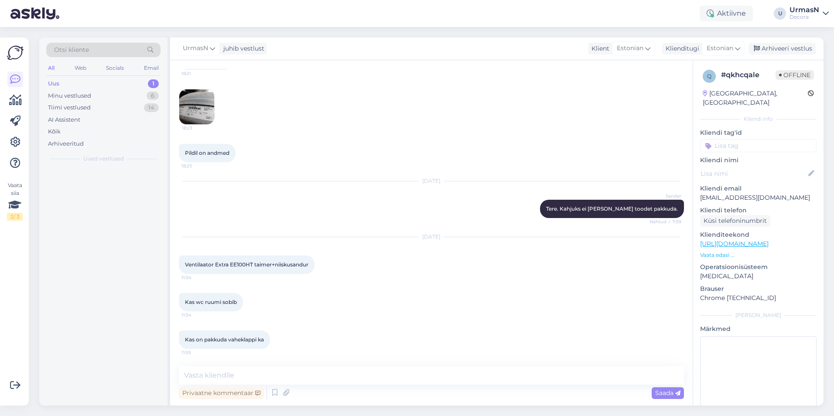
scroll to position [207, 0]
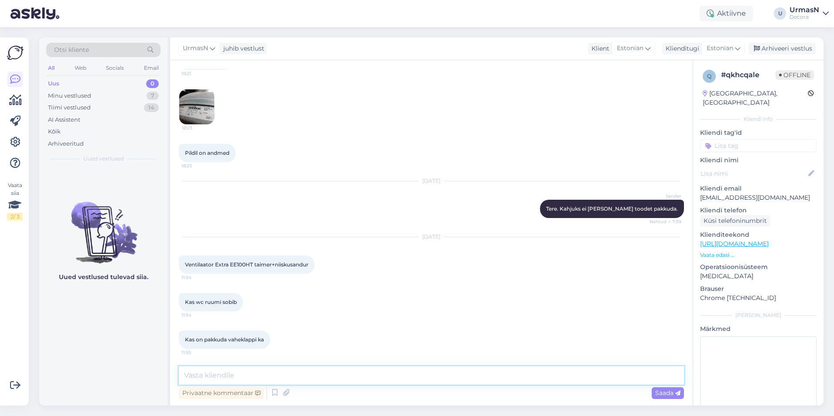
click at [231, 377] on textarea at bounding box center [431, 376] width 505 height 18
type textarea "Tere!"
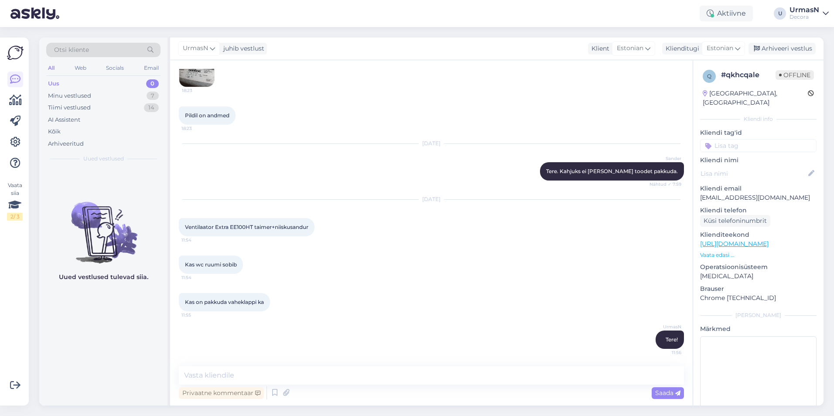
click at [713, 251] on p "Vaata edasi ..." at bounding box center [758, 255] width 117 height 8
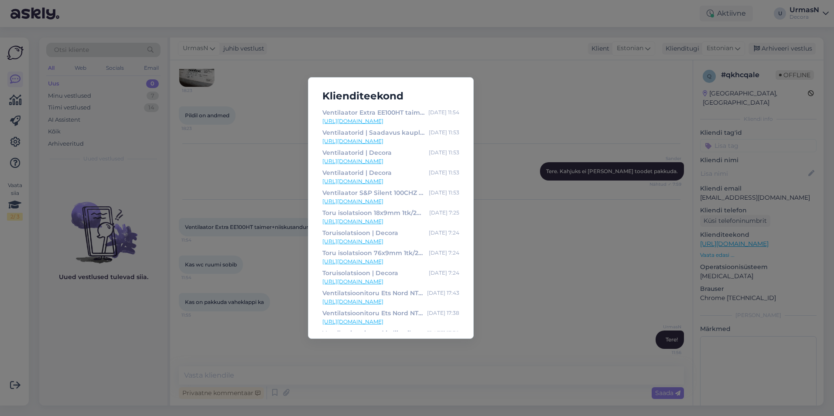
click at [510, 234] on div "Klienditeekond Ventilaator Extra EE100HT taimer+niiskusandur, 4750492007150 | D…" at bounding box center [417, 208] width 834 height 416
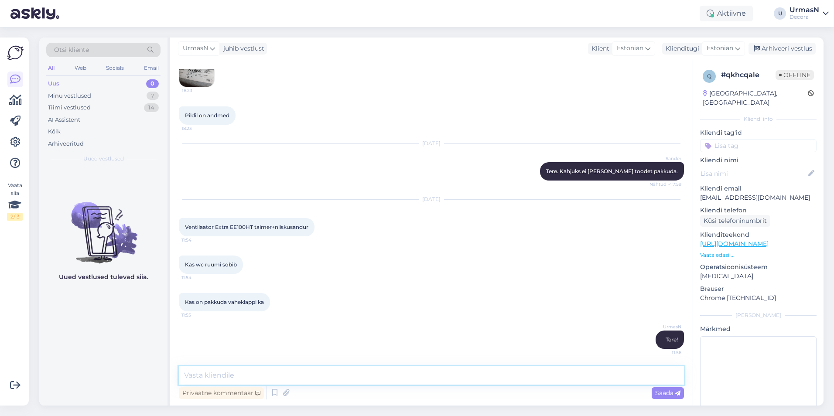
click at [236, 378] on textarea at bounding box center [431, 376] width 505 height 18
paste textarea "5307 1288"
type textarea "Pöörduge nende küsimustega palun otse santehnika osakonna [PERSON_NAME], telefo…"
